Goal: Task Accomplishment & Management: Use online tool/utility

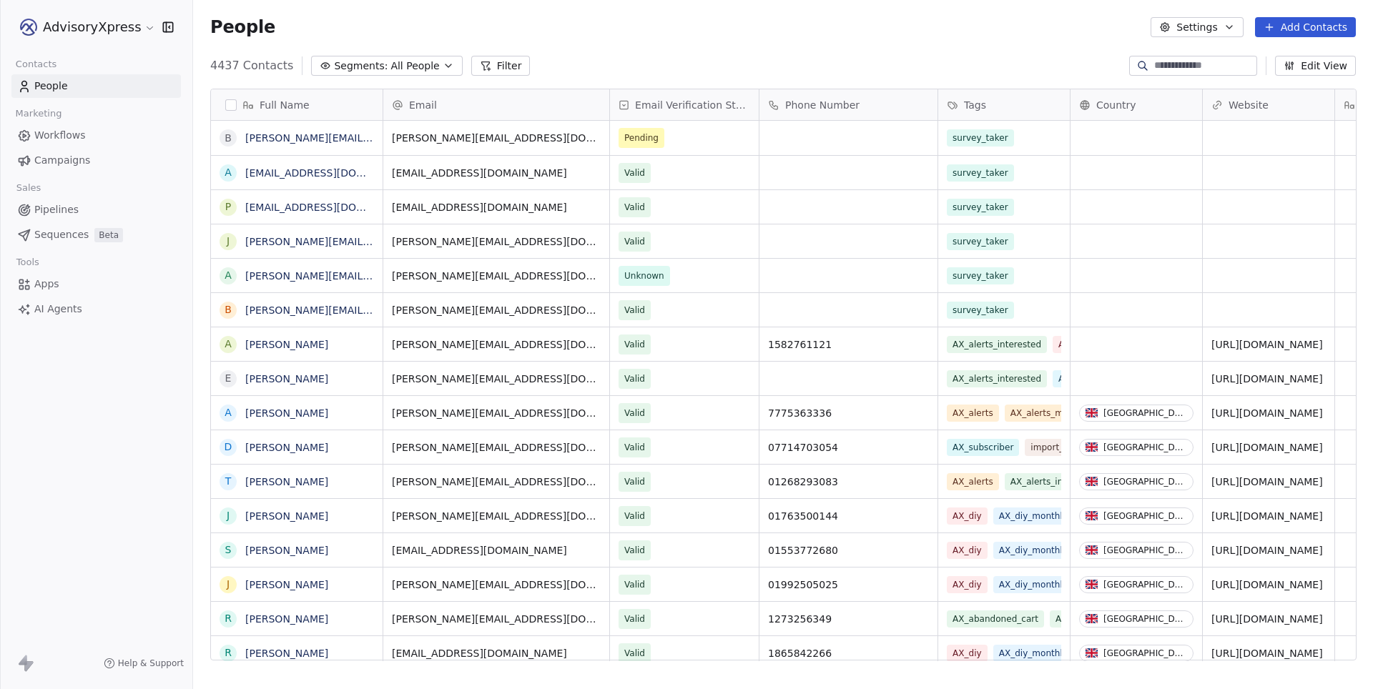
scroll to position [606, 1179]
click at [67, 136] on span "Workflows" at bounding box center [59, 135] width 51 height 15
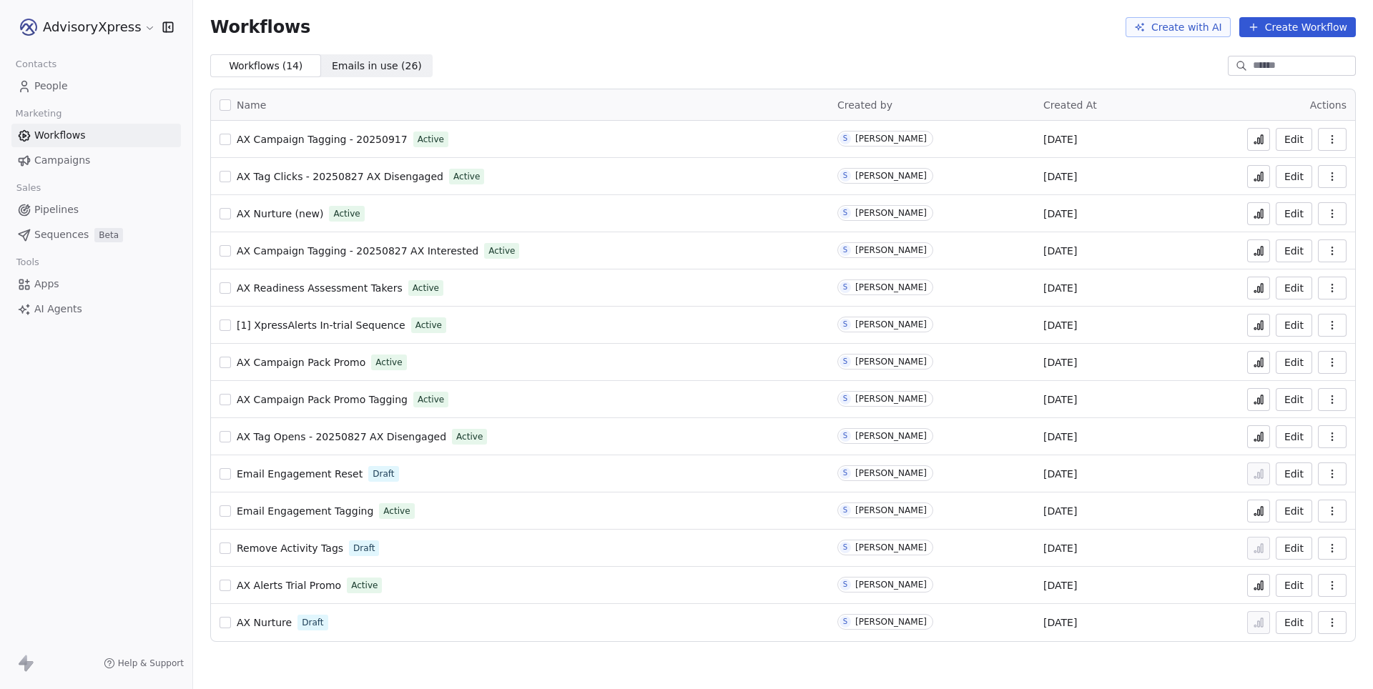
click at [1258, 215] on icon at bounding box center [1259, 215] width 2 height 6
click at [282, 217] on span "AX Nurture (new)" at bounding box center [280, 213] width 87 height 11
